Goal: Information Seeking & Learning: Check status

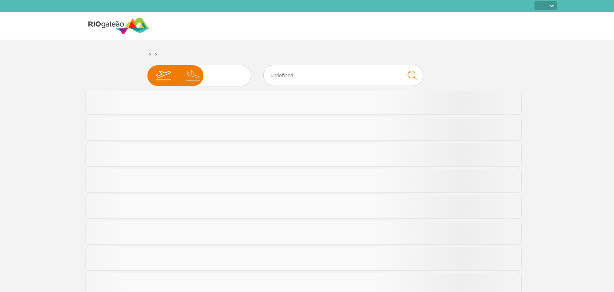
select select
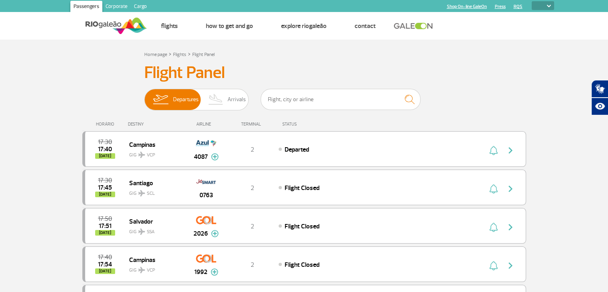
click at [449, 81] on h3 "Flight Panel" at bounding box center [304, 73] width 320 height 20
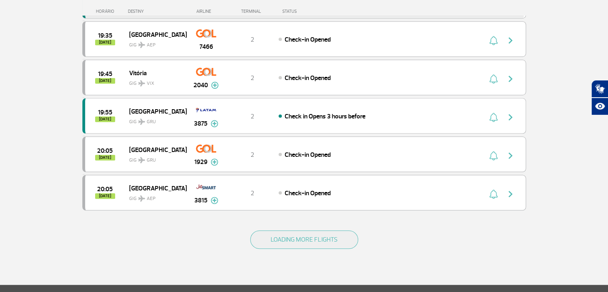
scroll to position [696, 0]
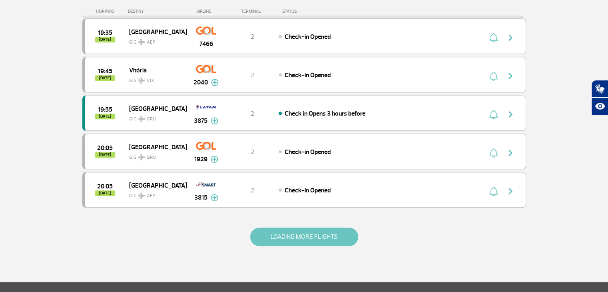
click at [328, 227] on button "LOADING MORE FLIGHTS" at bounding box center [304, 236] width 108 height 18
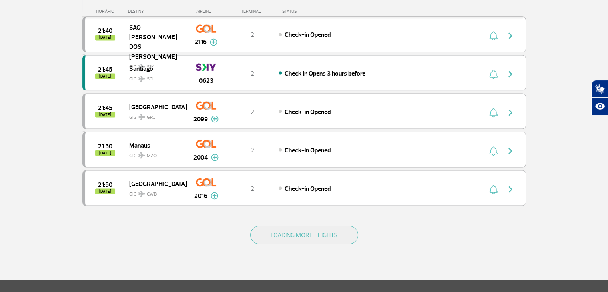
scroll to position [1463, 0]
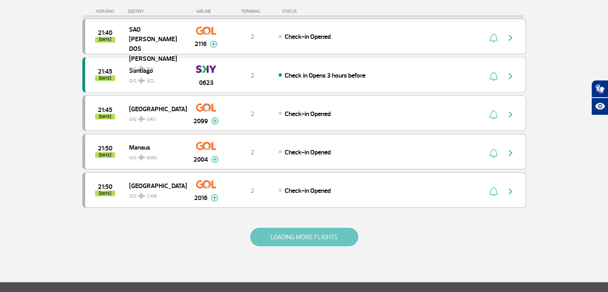
click at [273, 227] on button "LOADING MORE FLIGHTS" at bounding box center [304, 236] width 108 height 18
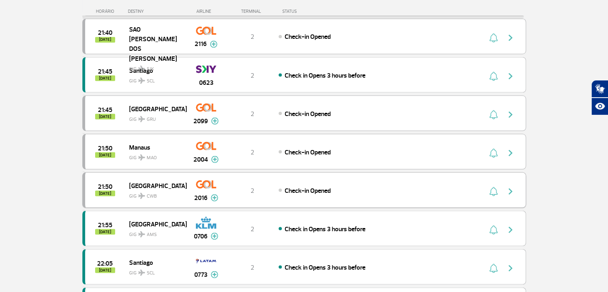
click at [334, 188] on div "21:50 [DATE] [GEOGRAPHIC_DATA] GIG CWB 2016 2 Check-in Opened Parcerias: Air Fr…" at bounding box center [304, 190] width 444 height 36
click at [512, 186] on img "button" at bounding box center [511, 191] width 10 height 10
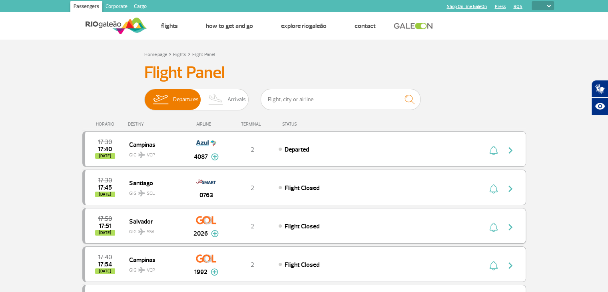
click at [518, 225] on button "button" at bounding box center [512, 225] width 18 height 13
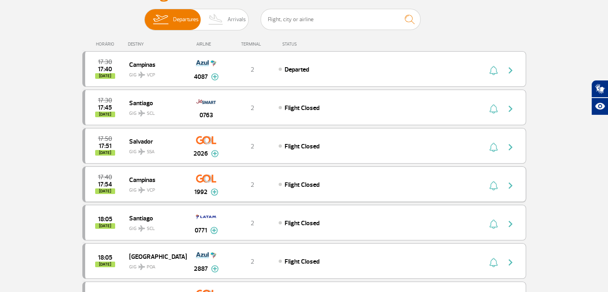
click at [509, 184] on img "button" at bounding box center [511, 186] width 10 height 10
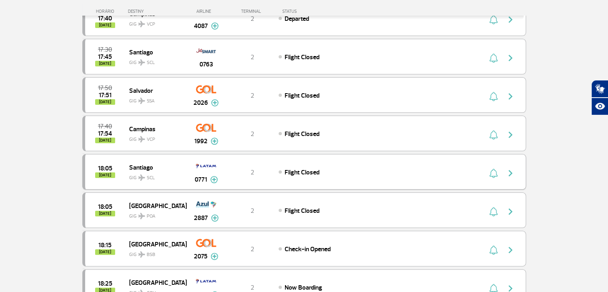
scroll to position [160, 0]
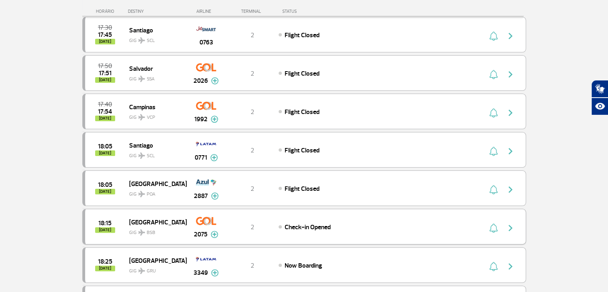
click at [509, 224] on img "button" at bounding box center [511, 228] width 10 height 10
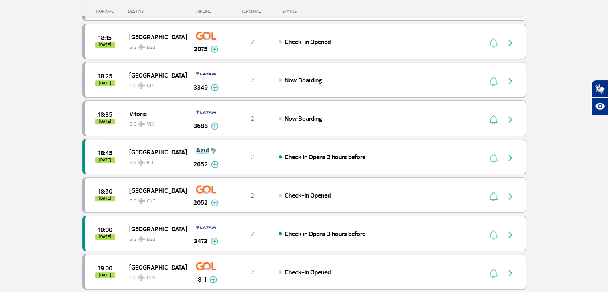
scroll to position [360, 0]
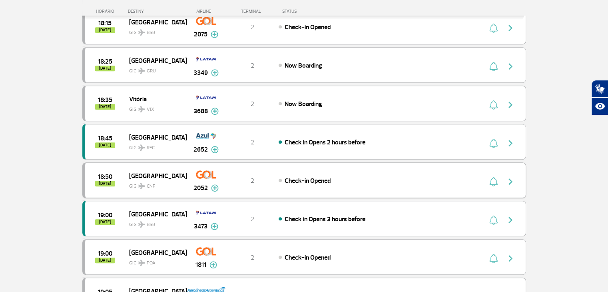
click at [511, 181] on img "button" at bounding box center [511, 182] width 10 height 10
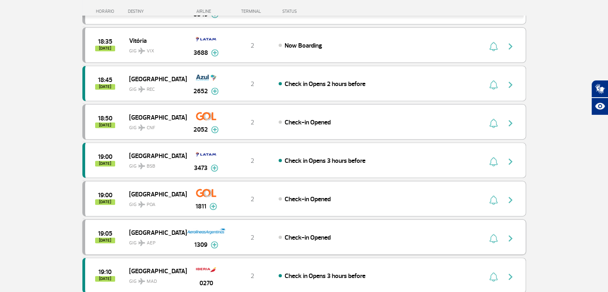
scroll to position [480, 0]
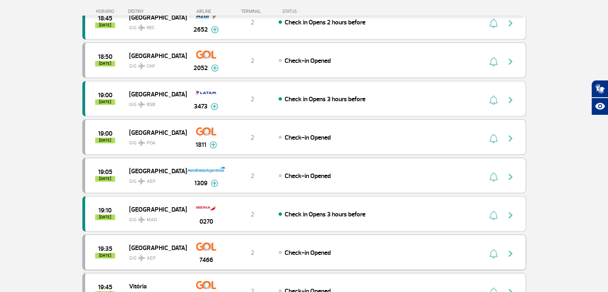
click at [507, 249] on img "button" at bounding box center [511, 254] width 10 height 10
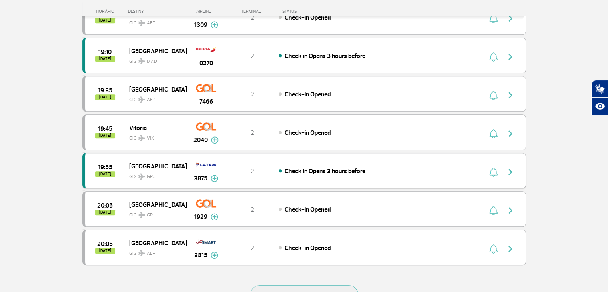
scroll to position [680, 0]
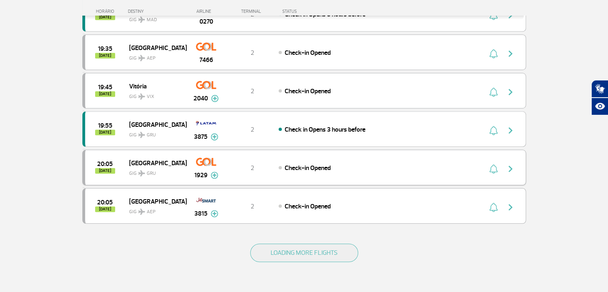
click at [506, 164] on img "button" at bounding box center [511, 169] width 10 height 10
